Goal: Task Accomplishment & Management: Complete application form

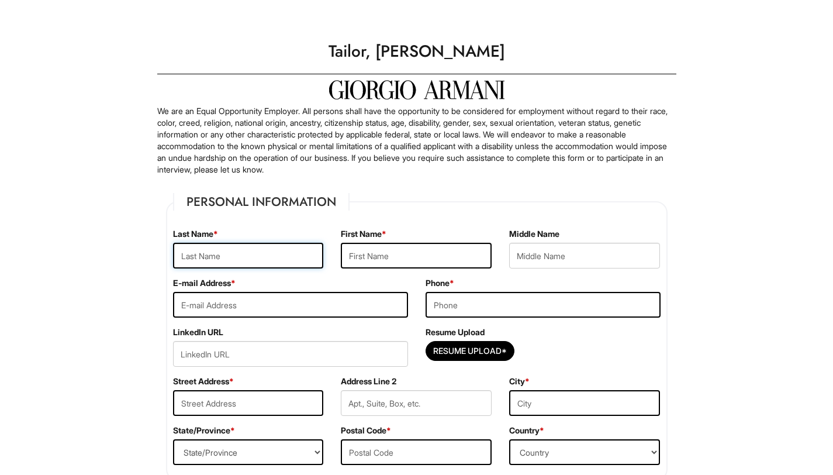
click at [271, 245] on input "text" at bounding box center [248, 256] width 151 height 26
type input "LI"
type input "JIAXUN"
type input "[EMAIL_ADDRESS][DOMAIN_NAME]"
type input "3476047979"
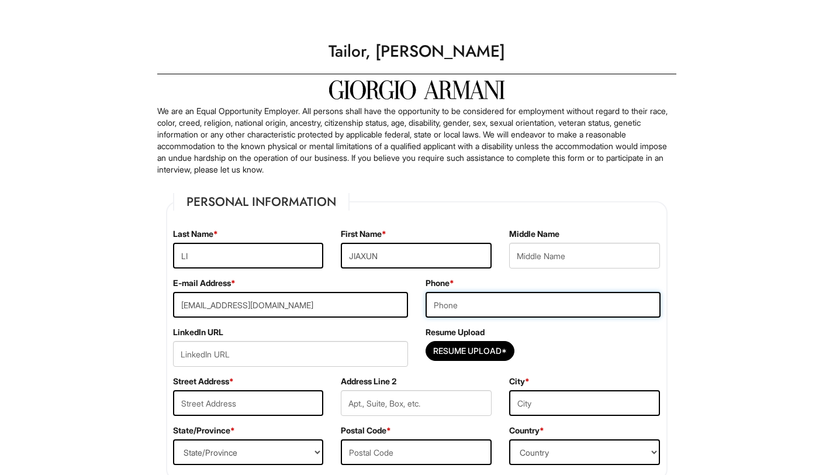
type input "240 E 27st"
type input "26M"
type input "New York"
select select "NY"
type input "10016"
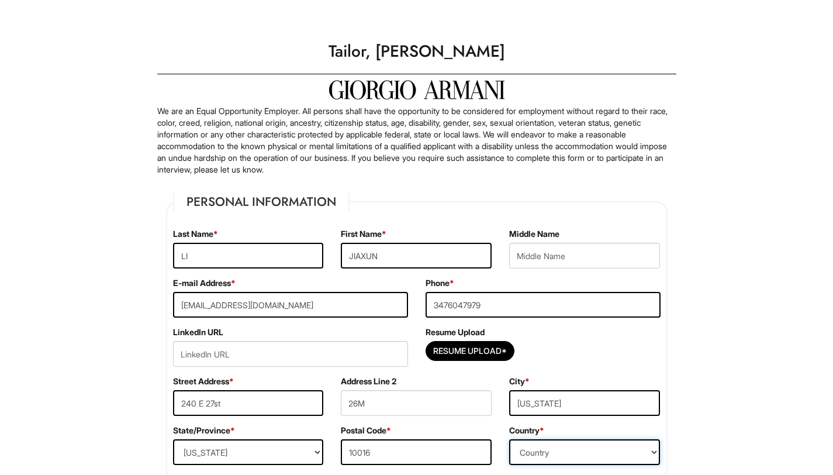
select select "United States of America"
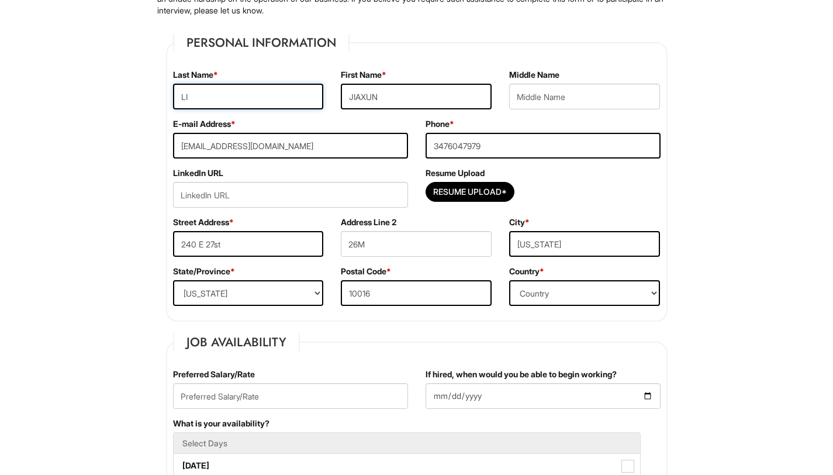
scroll to position [174, 0]
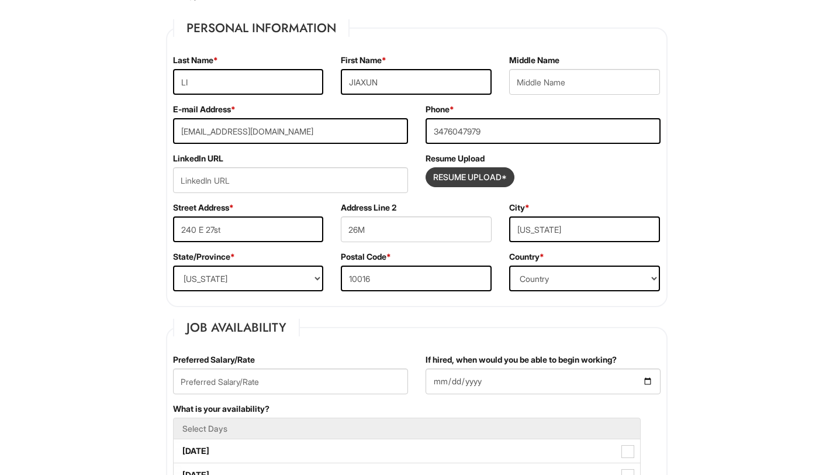
click at [468, 177] on input "Resume Upload*" at bounding box center [470, 177] width 88 height 19
type input "C:\fakepath\JIAXUN_LI_RESUME 2025 AUG.pdf"
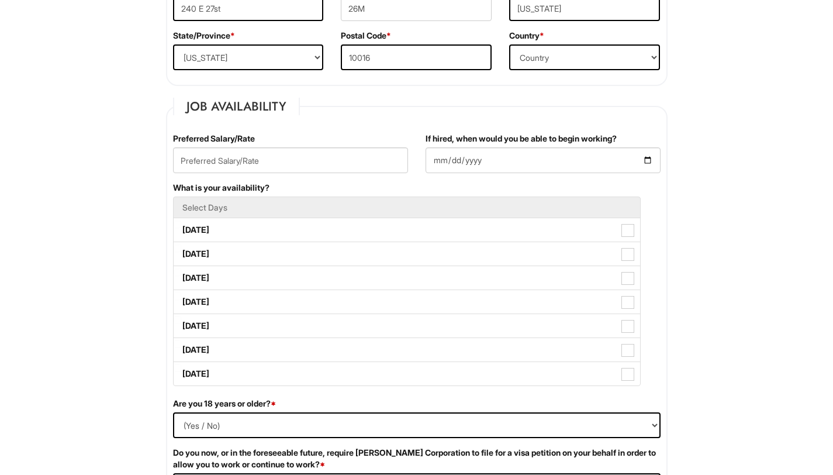
scroll to position [402, 0]
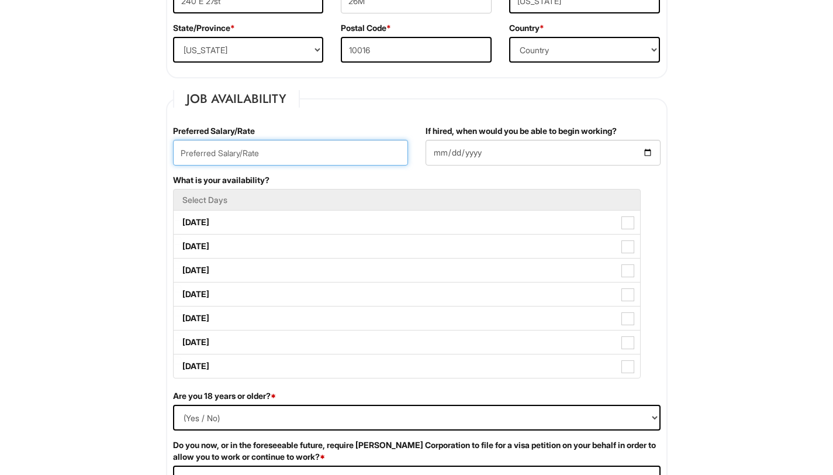
click at [331, 148] on input "text" at bounding box center [290, 153] width 235 height 26
type input "e"
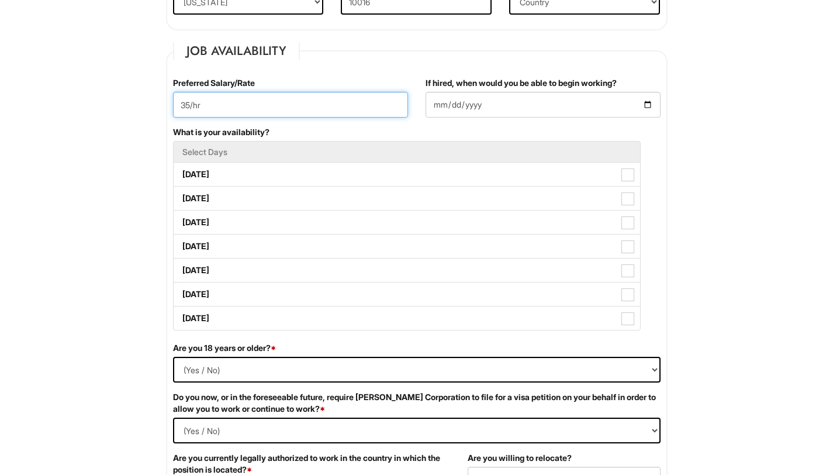
type input "35/hr"
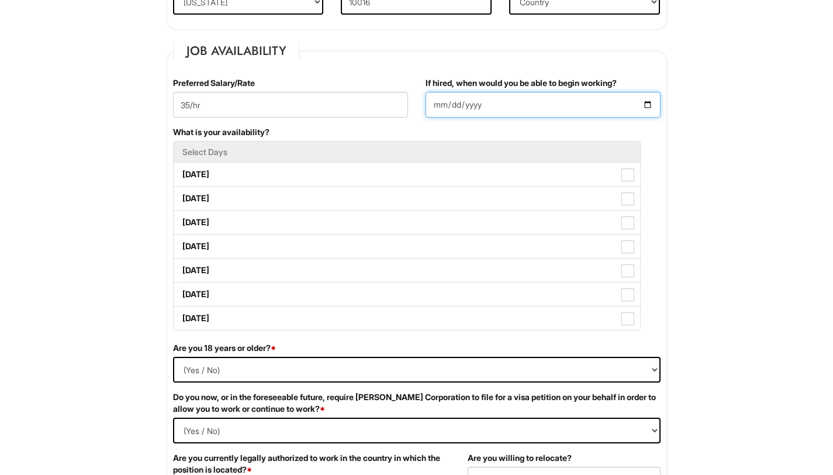
click at [496, 108] on input "If hired, when would you be able to begin working?" at bounding box center [543, 105] width 235 height 26
click at [651, 98] on input "If hired, when would you be able to begin working?" at bounding box center [543, 105] width 235 height 26
click at [649, 103] on input "If hired, when would you be able to begin working?" at bounding box center [543, 105] width 235 height 26
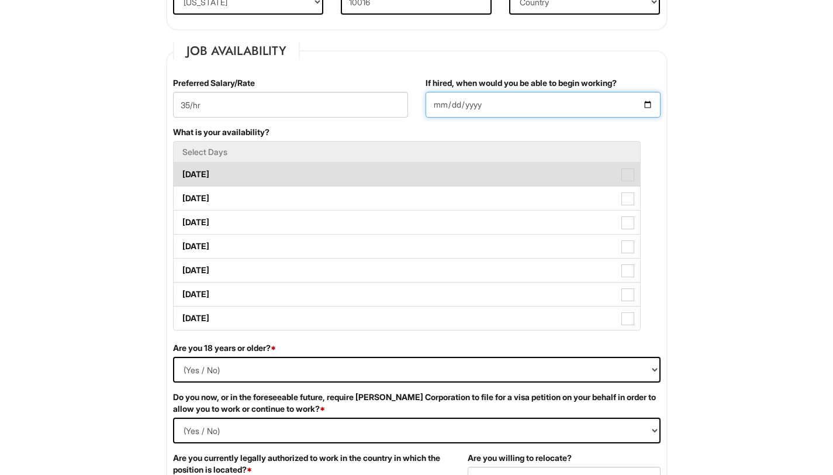
scroll to position [462, 0]
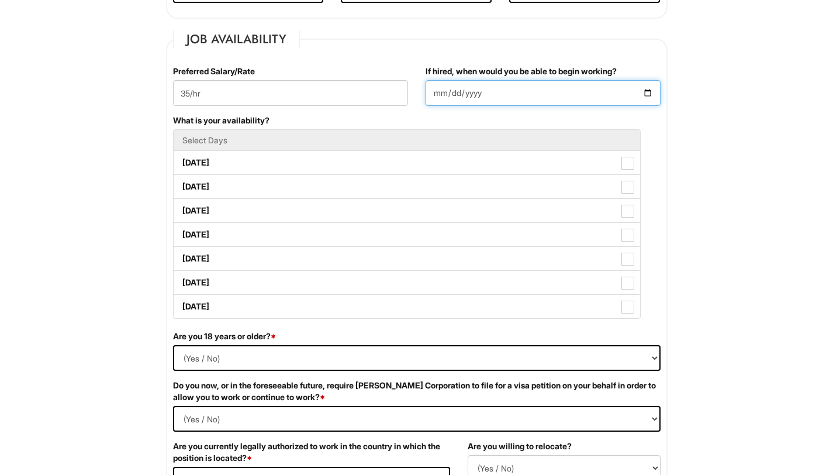
click at [649, 84] on input "2025-08-13" at bounding box center [543, 93] width 235 height 26
click at [650, 95] on input "2025-08-13" at bounding box center [543, 93] width 235 height 26
type input "2025-09-01"
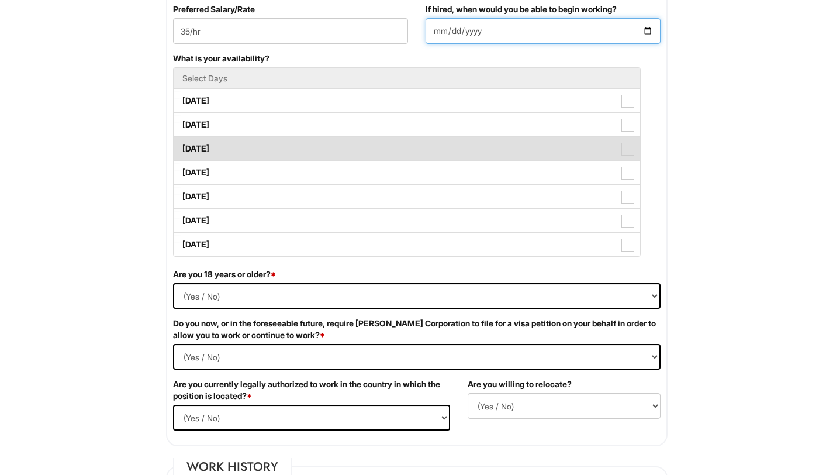
scroll to position [526, 0]
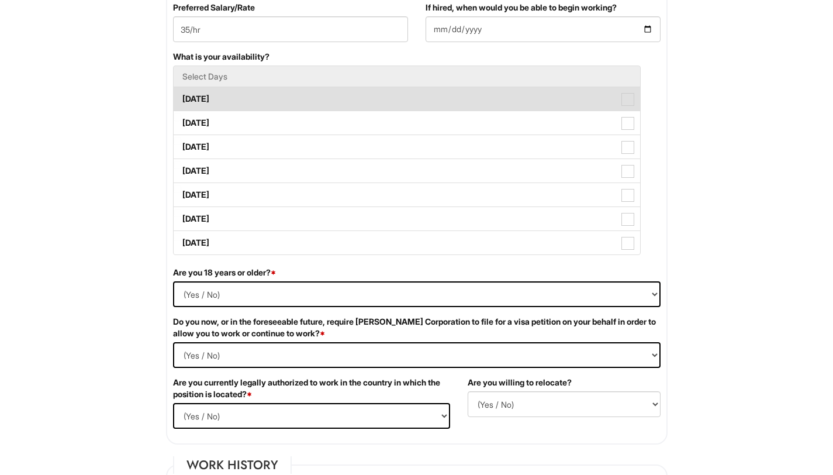
click at [629, 106] on span at bounding box center [627, 99] width 13 height 13
click at [181, 97] on Available_Monday "Monday" at bounding box center [178, 93] width 8 height 8
checkbox Available_Monday "true"
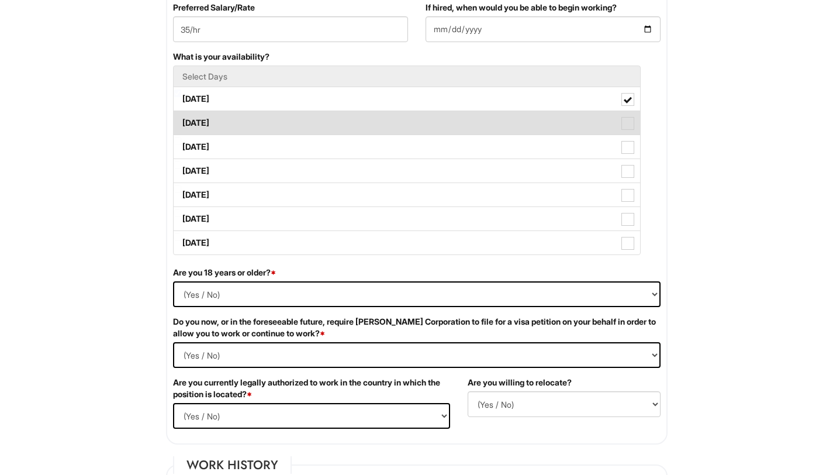
click at [625, 127] on span at bounding box center [627, 123] width 13 height 13
click at [181, 121] on Available_Tuesday "Tuesday" at bounding box center [178, 117] width 8 height 8
checkbox Available_Tuesday "true"
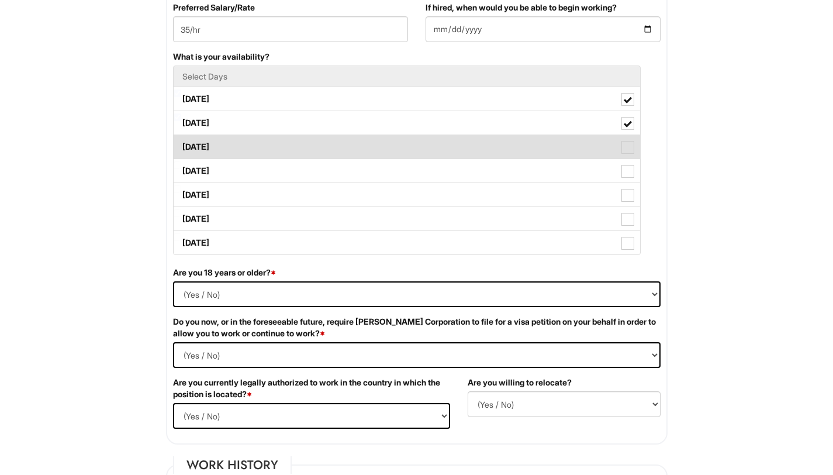
click at [624, 151] on span at bounding box center [627, 147] width 13 height 13
click at [181, 145] on Available_Wednesday "Wednesday" at bounding box center [178, 141] width 8 height 8
checkbox Available_Wednesday "true"
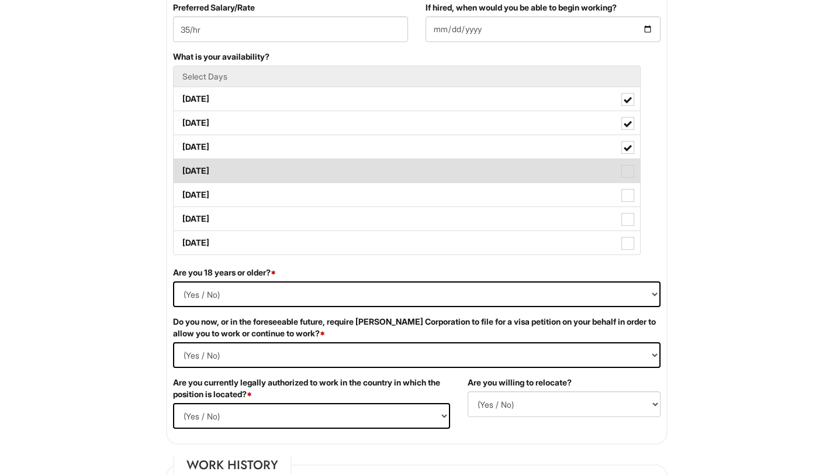
click at [624, 164] on label "Thursday" at bounding box center [407, 170] width 466 height 23
click at [181, 164] on Available_Thursday "Thursday" at bounding box center [178, 165] width 8 height 8
checkbox Available_Thursday "true"
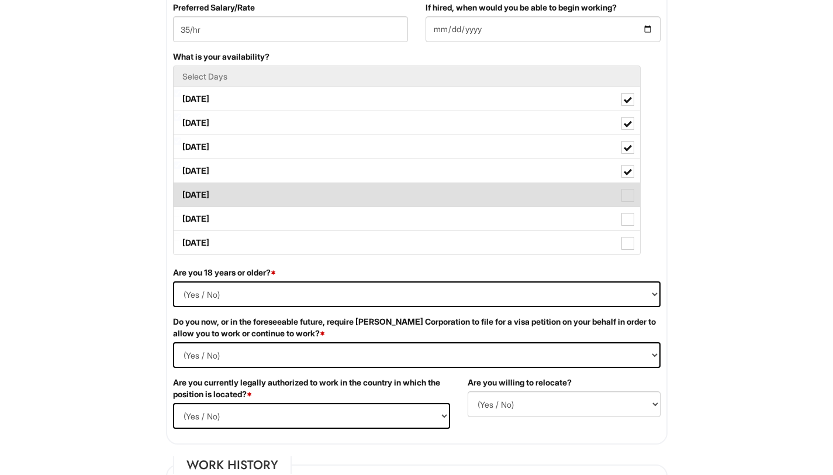
click at [624, 200] on span at bounding box center [627, 195] width 13 height 13
click at [181, 193] on Available_Friday "Friday" at bounding box center [178, 189] width 8 height 8
checkbox Available_Friday "true"
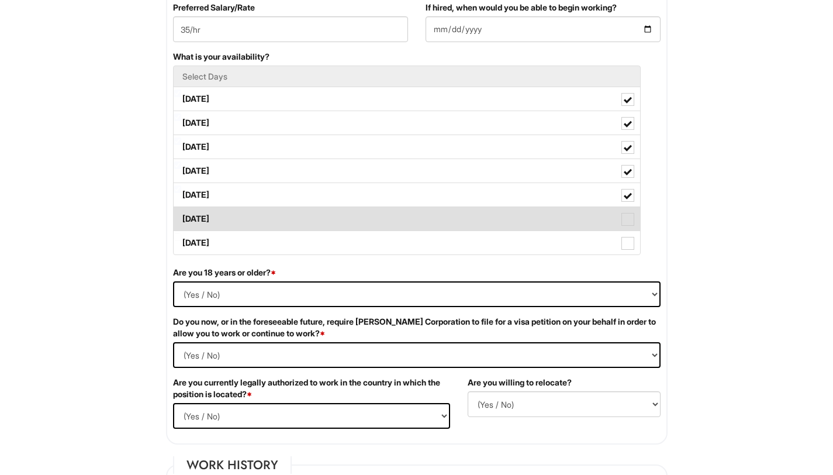
click at [624, 222] on span at bounding box center [627, 219] width 13 height 13
click at [181, 217] on Available_Saturday "Saturday" at bounding box center [178, 213] width 8 height 8
checkbox Available_Saturday "true"
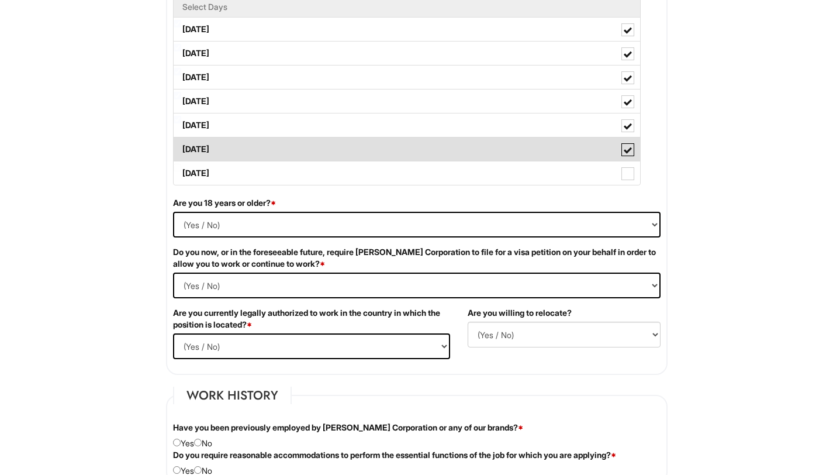
scroll to position [608, 0]
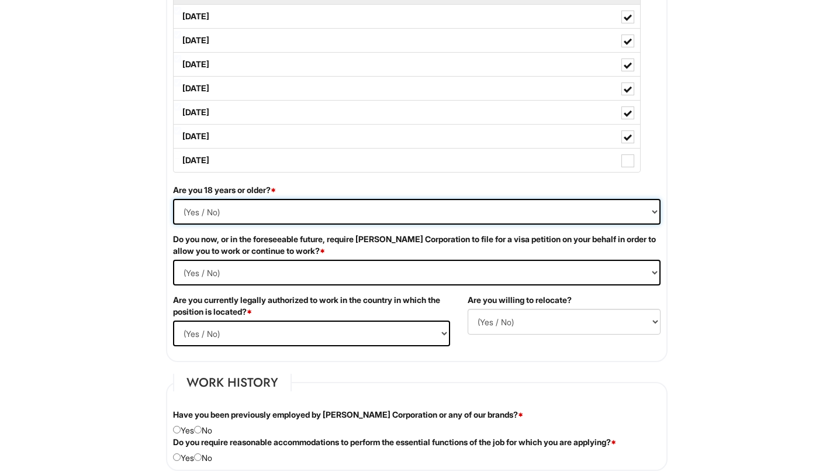
click at [515, 199] on select "(Yes / No) Yes No" at bounding box center [417, 212] width 488 height 26
click at [465, 281] on Required "(Yes / No) Yes No" at bounding box center [417, 273] width 488 height 26
select Required "No"
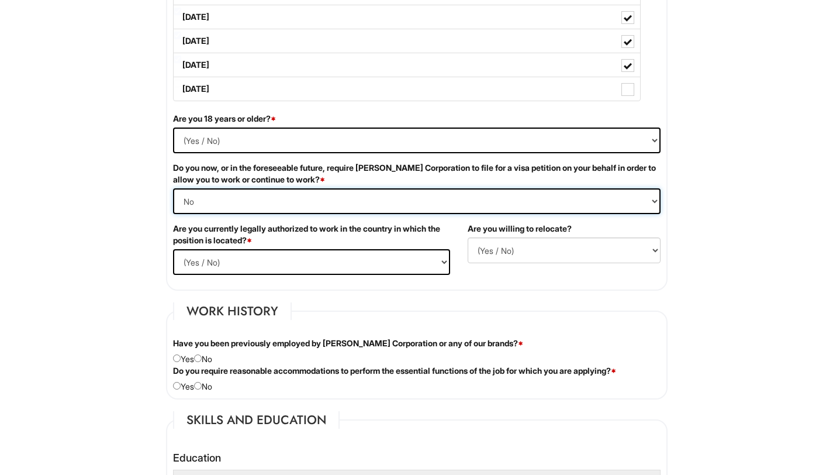
scroll to position [686, 0]
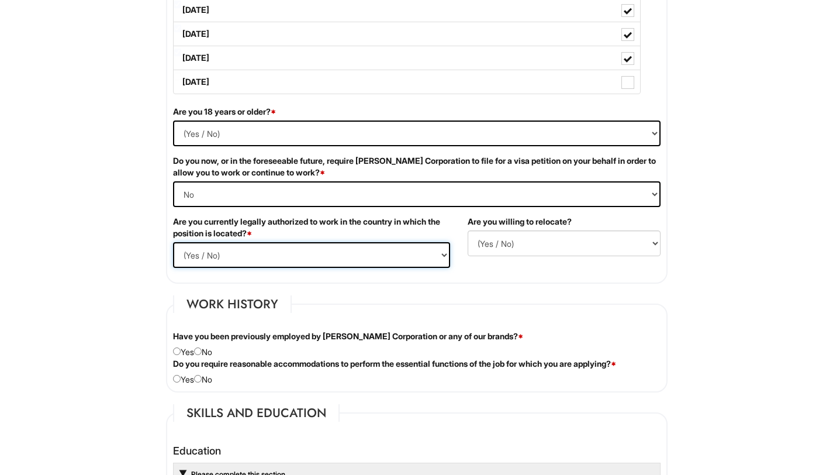
click at [405, 248] on select "(Yes / No) Yes No" at bounding box center [311, 255] width 277 height 26
select select "Yes"
click at [600, 250] on select "(Yes / No) No Yes" at bounding box center [564, 243] width 193 height 26
click at [595, 241] on select "(Yes / No) No Yes" at bounding box center [564, 243] width 193 height 26
select select "Y"
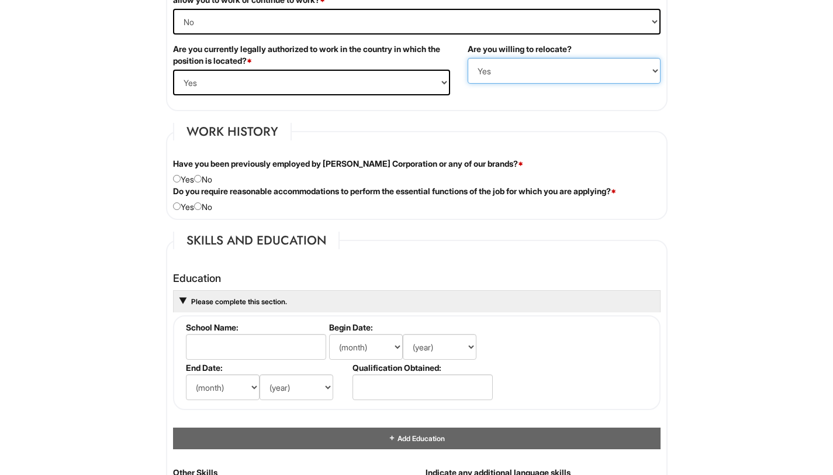
scroll to position [863, 0]
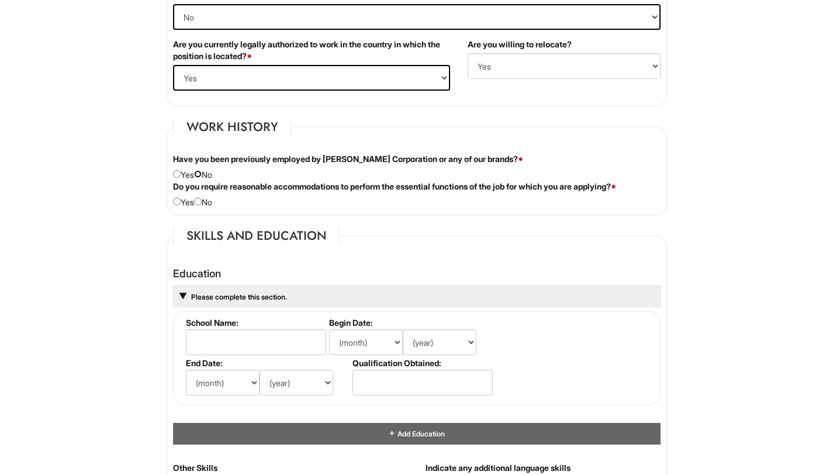
click at [202, 175] on input "radio" at bounding box center [198, 174] width 8 height 8
radio input "true"
click at [202, 203] on input "radio" at bounding box center [198, 202] width 8 height 8
radio input "true"
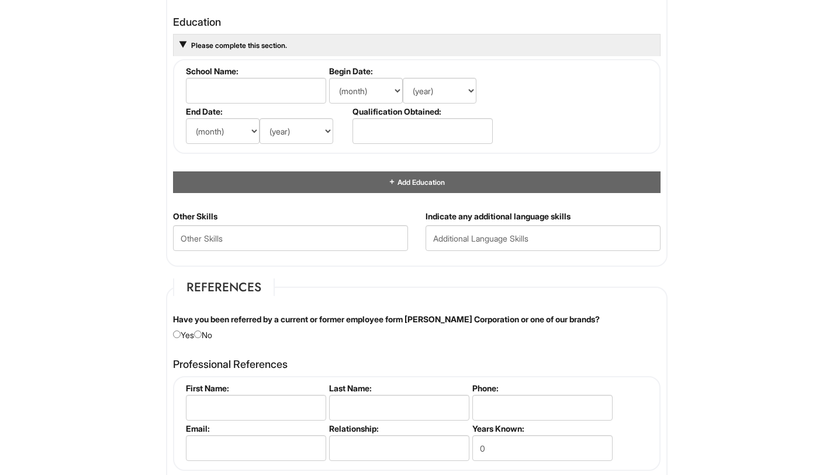
scroll to position [1117, 0]
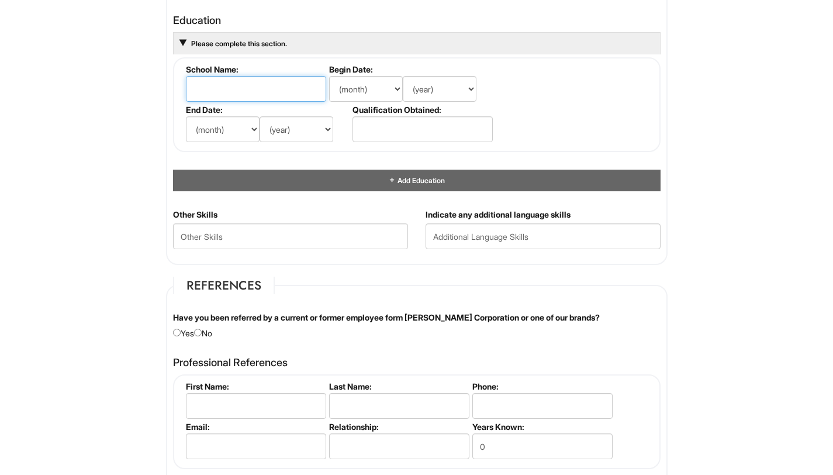
click at [266, 88] on input "text" at bounding box center [256, 89] width 140 height 26
click at [258, 88] on input "T" at bounding box center [256, 89] width 140 height 26
type input "T"
type input "Parsons School of Design"
click at [375, 92] on select "(month) Jan Feb Mar Apr May Jun Jul Aug Sep Oct Nov Dec" at bounding box center [366, 89] width 74 height 26
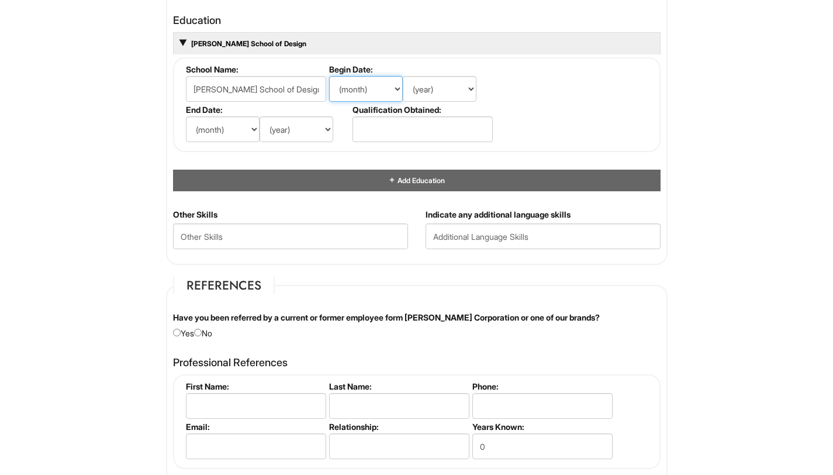
select select "1"
click at [455, 91] on select "(year) 2029 2028 2027 2026 2025 2024 2023 2022 2021 2020 2019 2018 2017 2016 20…" at bounding box center [440, 89] width 74 height 26
select select "2021"
click at [237, 126] on select "(month) Jan Feb Mar Apr May Jun Jul Aug Sep Oct Nov Dec" at bounding box center [223, 129] width 74 height 26
select select "5"
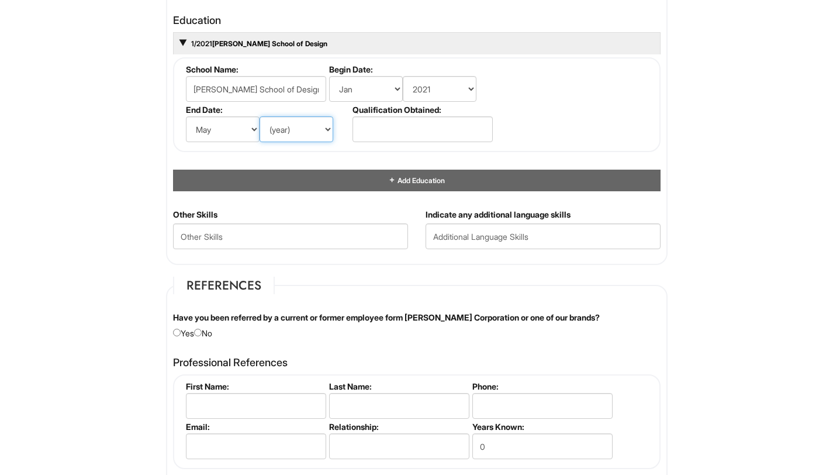
click at [318, 133] on select "(year) 2029 2028 2027 2026 2025 2024 2023 2022 2021 2020 2019 2018 2017 2016 20…" at bounding box center [297, 129] width 74 height 26
select select "2025"
click at [446, 128] on input "text" at bounding box center [423, 129] width 140 height 26
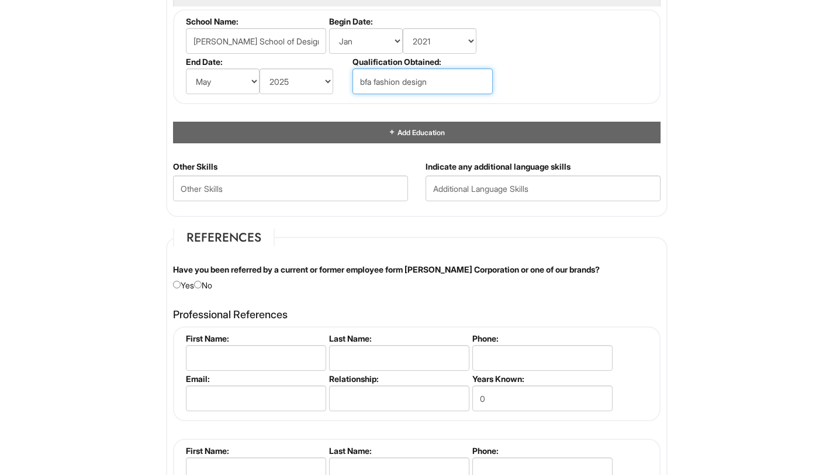
scroll to position [1183, 0]
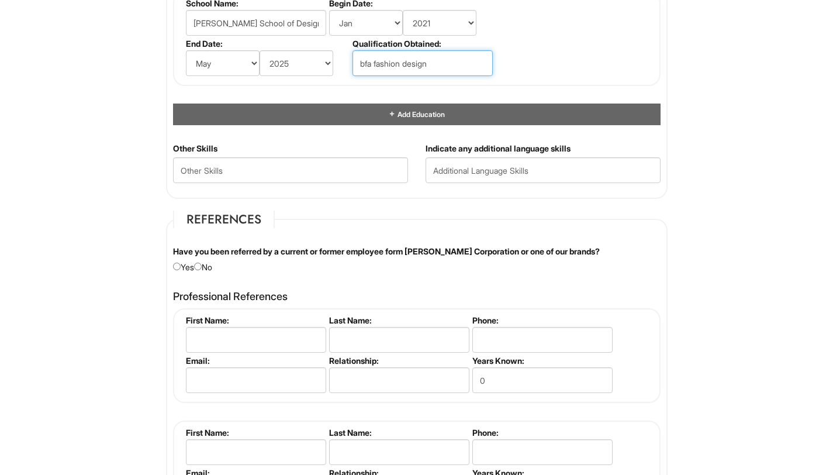
click at [371, 65] on input "bfa fashion design" at bounding box center [423, 63] width 140 height 26
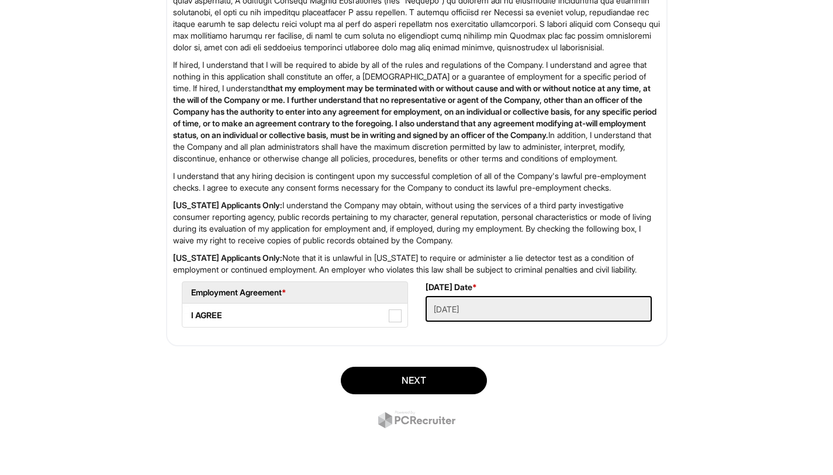
scroll to position [1855, 0]
type input "BFA fashion design"
click at [393, 316] on span at bounding box center [395, 315] width 13 height 13
click at [190, 313] on AGREE "I AGREE" at bounding box center [186, 310] width 8 height 8
checkbox AGREE "true"
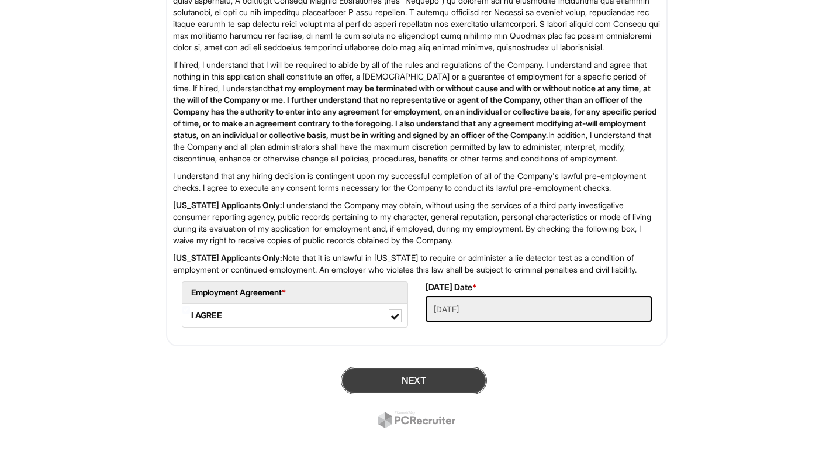
click at [433, 384] on button "Next" at bounding box center [414, 380] width 146 height 27
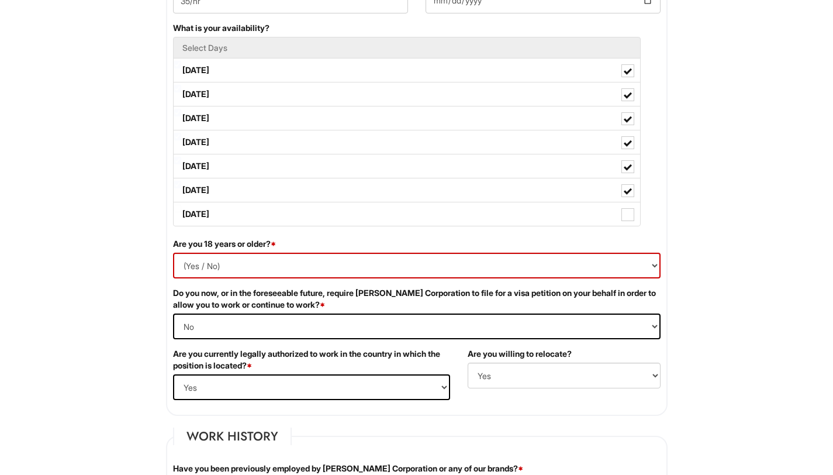
scroll to position [557, 0]
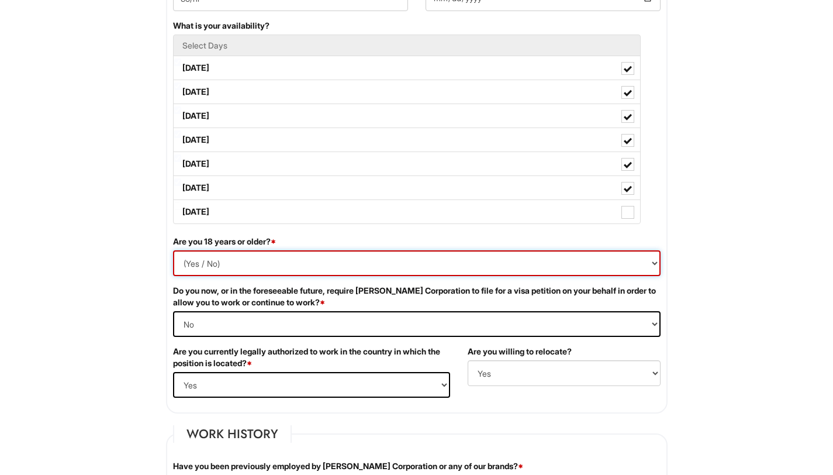
click at [349, 270] on select "(Yes / No) Yes No" at bounding box center [417, 263] width 488 height 26
select select "Yes"
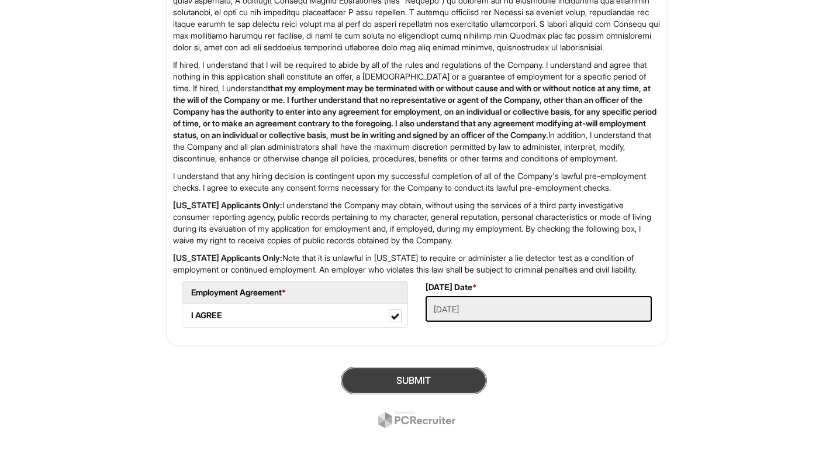
click at [445, 381] on button "SUBMIT" at bounding box center [414, 380] width 146 height 27
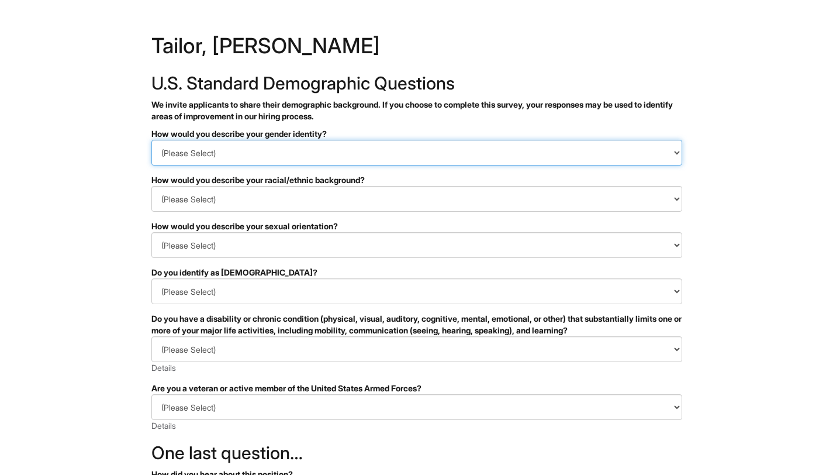
click at [398, 151] on select "(Please Select) Man Woman [DEMOGRAPHIC_DATA] I prefer to self-describe I don't …" at bounding box center [416, 153] width 531 height 26
select select "Woman"
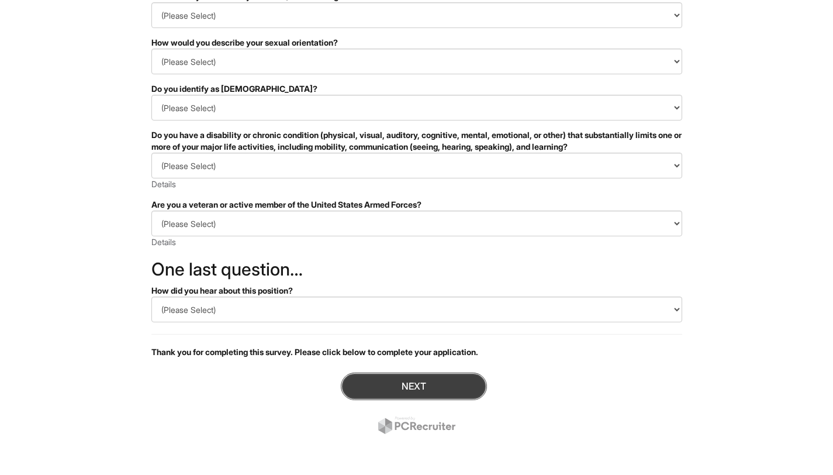
click at [430, 383] on button "Next" at bounding box center [414, 385] width 146 height 27
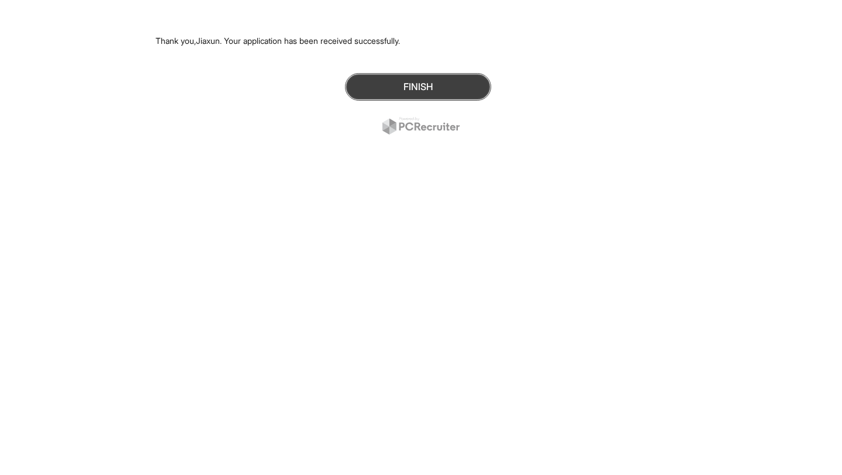
click at [441, 79] on button "Finish" at bounding box center [418, 86] width 146 height 27
